Goal: Transaction & Acquisition: Book appointment/travel/reservation

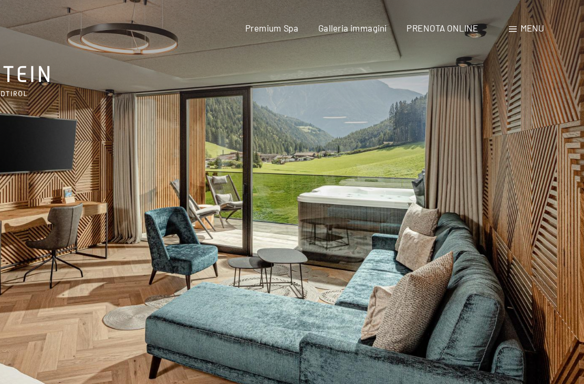
click at [339, 25] on div "Premium Spa Galleria immagini PRENOTA ONLINE" at bounding box center [406, 21] width 219 height 9
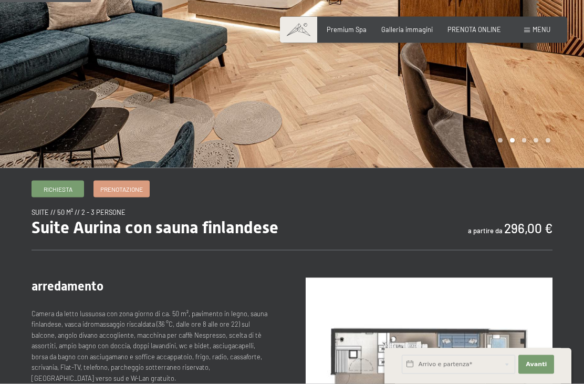
scroll to position [174, 0]
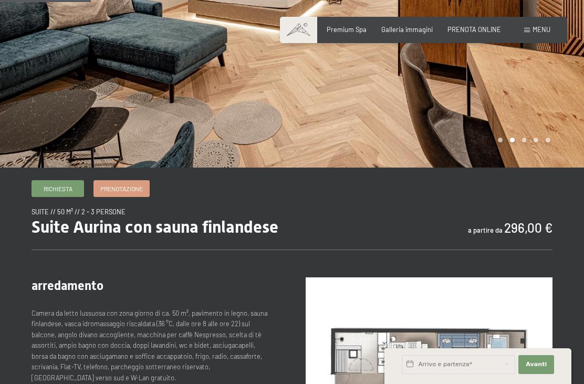
click at [140, 189] on span "Prenotazione" at bounding box center [121, 188] width 43 height 9
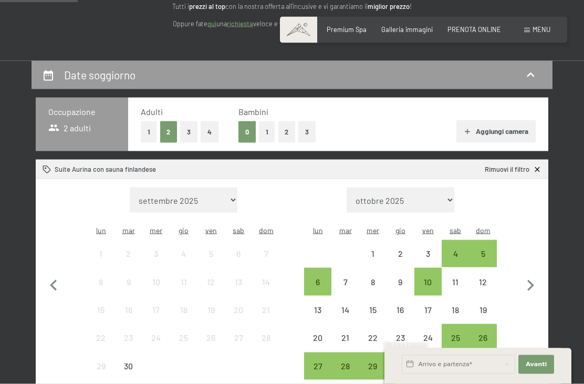
scroll to position [147, 0]
click at [534, 281] on icon "button" at bounding box center [530, 285] width 22 height 22
select select "[DATE]"
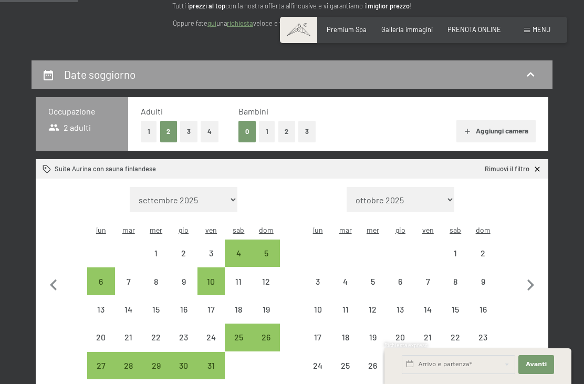
select select "[DATE]"
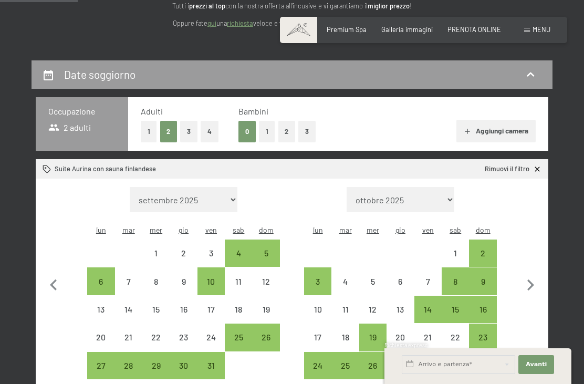
click at [321, 361] on div "24" at bounding box center [317, 373] width 25 height 25
select select "[DATE]"
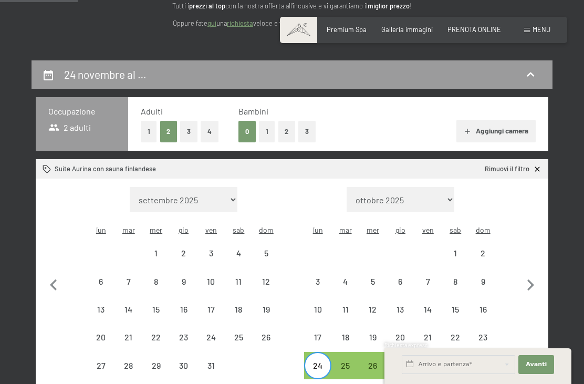
click at [407, 361] on div "27" at bounding box center [400, 373] width 25 height 25
select select "[DATE]"
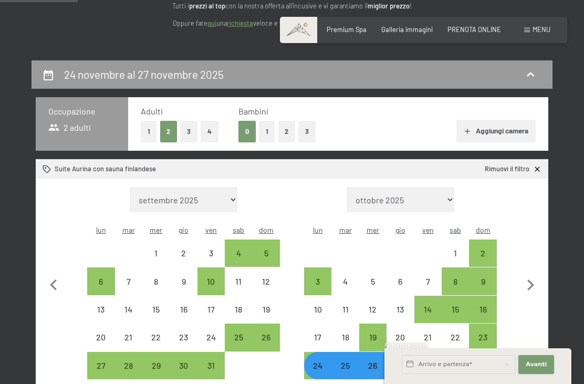
click at [550, 374] on button "Avanti Nascondere i campi dell'indirizzo" at bounding box center [536, 364] width 36 height 19
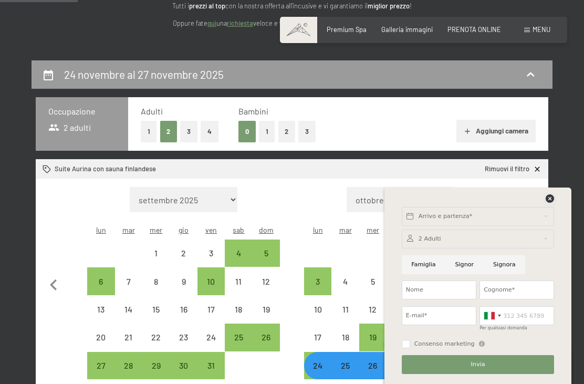
click at [549, 203] on icon at bounding box center [550, 198] width 8 height 8
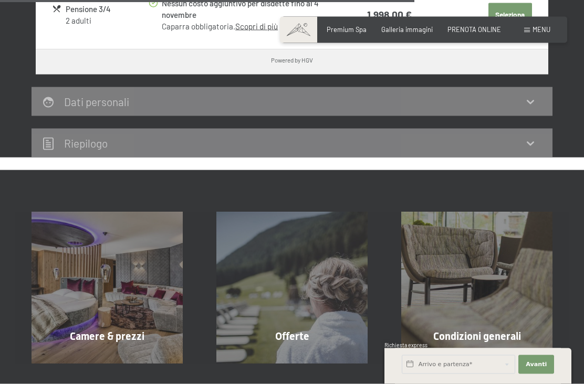
scroll to position [887, 0]
click at [301, 353] on span "mostra altro" at bounding box center [294, 357] width 46 height 9
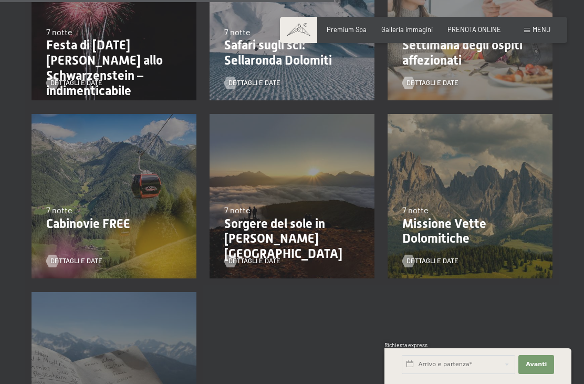
scroll to position [864, 0]
